Goal: Task Accomplishment & Management: Use online tool/utility

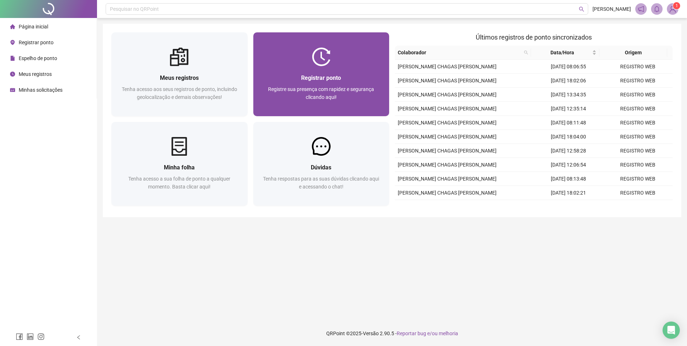
click at [312, 74] on span "Registrar ponto" at bounding box center [321, 77] width 40 height 7
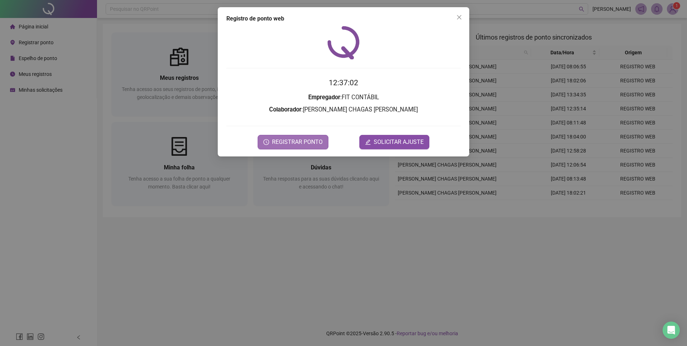
click at [290, 142] on span "REGISTRAR PONTO" at bounding box center [297, 142] width 51 height 9
